Goal: Transaction & Acquisition: Obtain resource

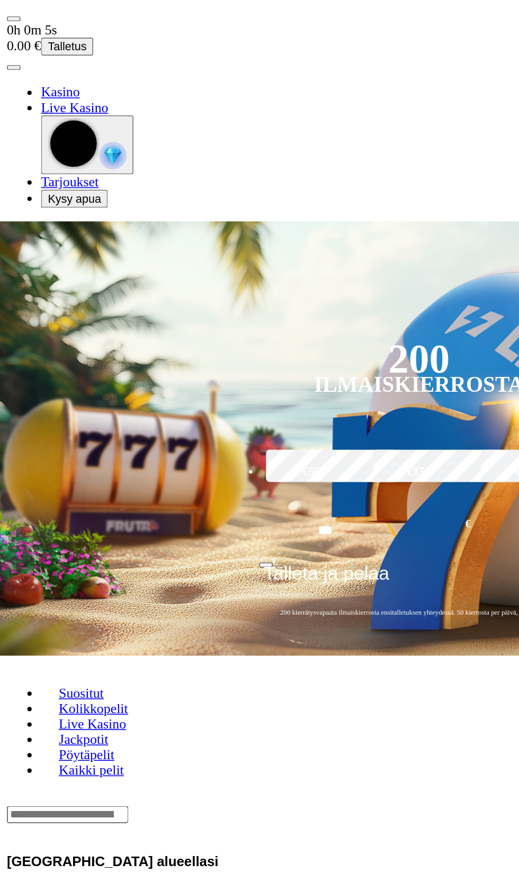
click at [8, 12] on span "menu icon" at bounding box center [8, 12] width 0 height 0
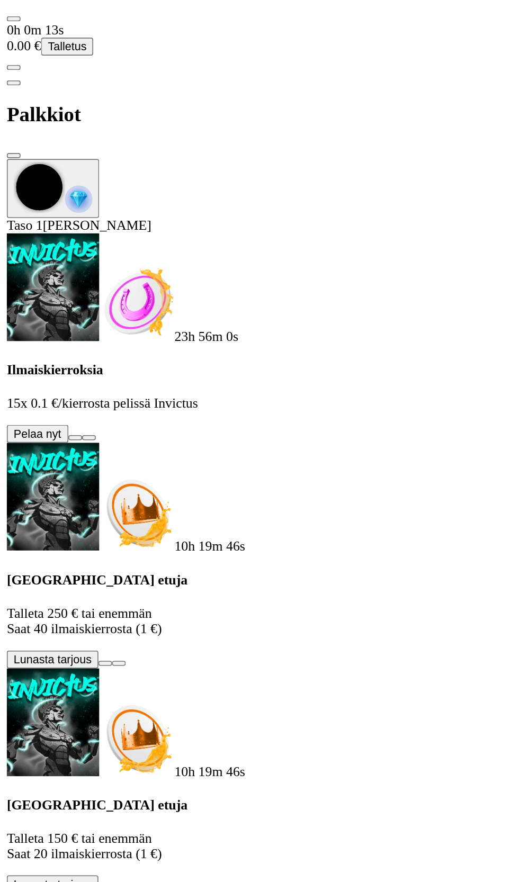
click at [51, 269] on button at bounding box center [46, 270] width 8 height 3
